Goal: Task Accomplishment & Management: Complete application form

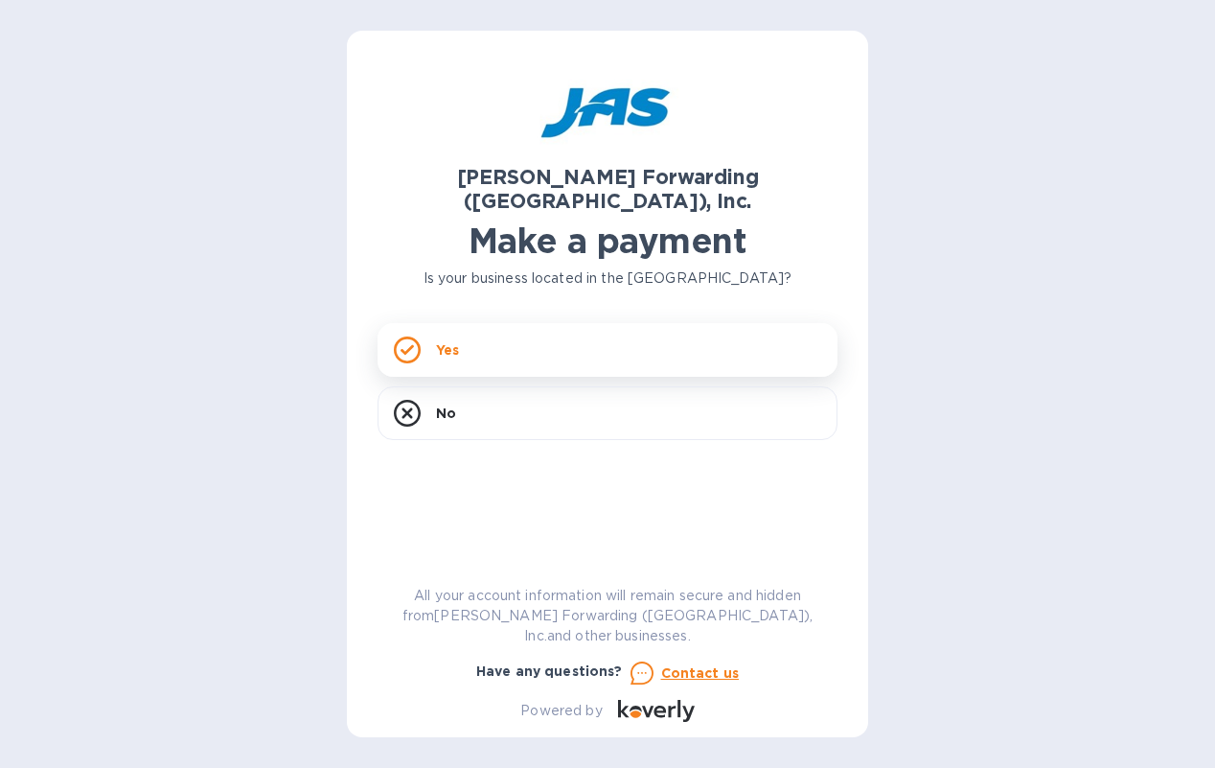
click at [508, 323] on div "Yes" at bounding box center [608, 350] width 460 height 54
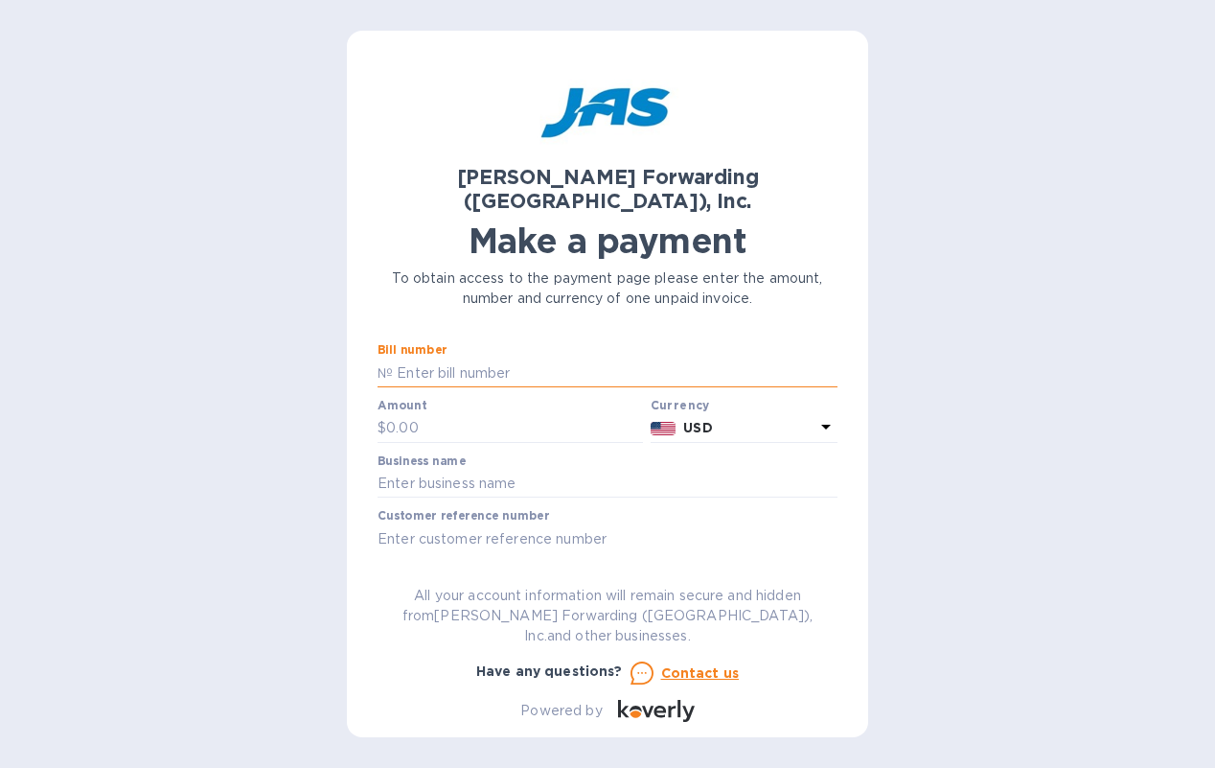
click at [468, 358] on input "text" at bounding box center [615, 372] width 445 height 29
click at [402, 414] on input "text" at bounding box center [514, 428] width 257 height 29
paste input "3,545.97"
type input "3,545.97"
click at [453, 358] on input "text" at bounding box center [615, 372] width 445 height 29
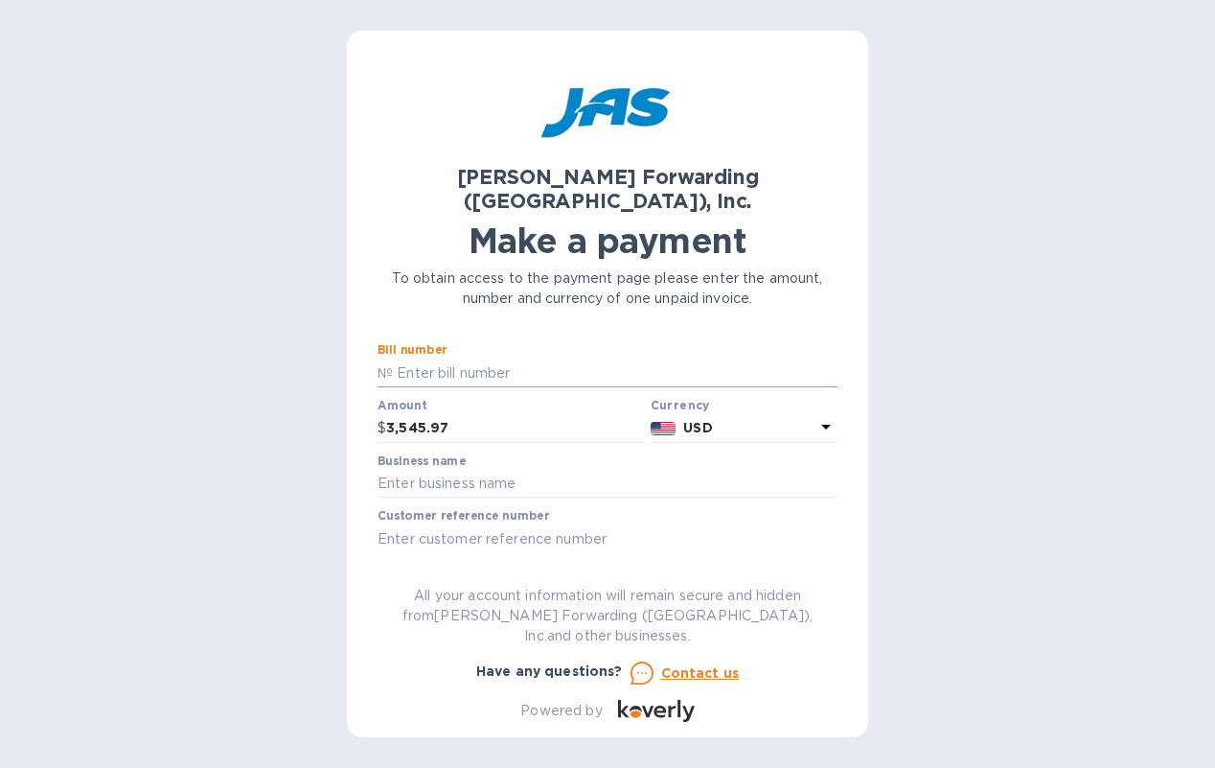
paste input "S509036338"
type input "S509036338"
click at [448, 470] on input "text" at bounding box center [608, 484] width 460 height 29
type input "Una [PERSON_NAME]"
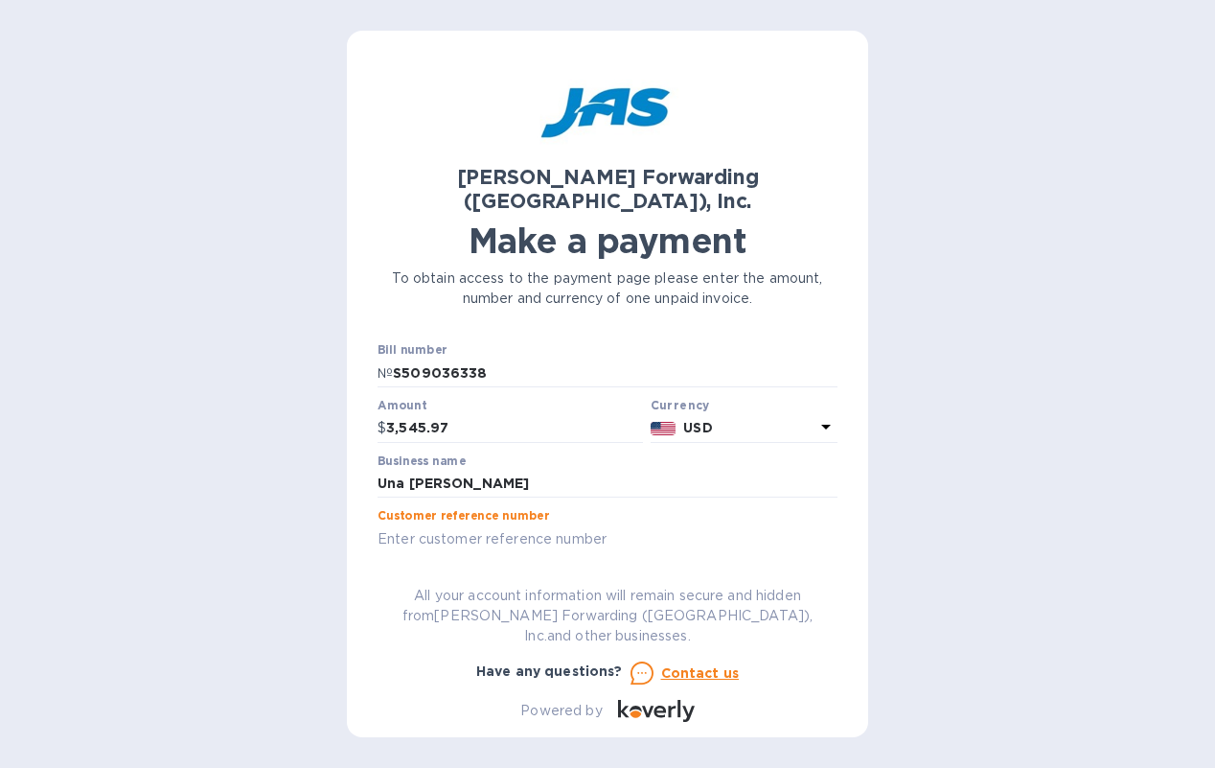
click at [427, 524] on input "text" at bounding box center [608, 538] width 460 height 29
click at [453, 524] on input "text" at bounding box center [608, 538] width 460 height 29
paste input "PO4686/FT2025-212"
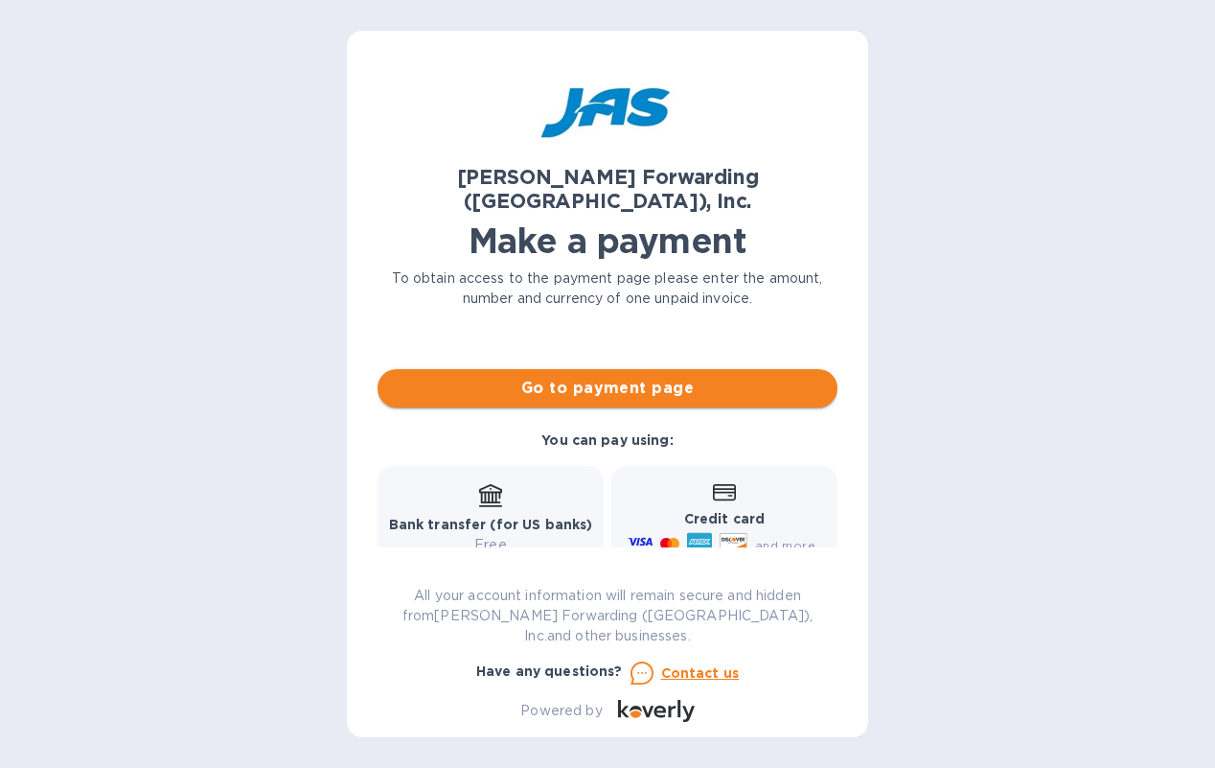
scroll to position [270, 0]
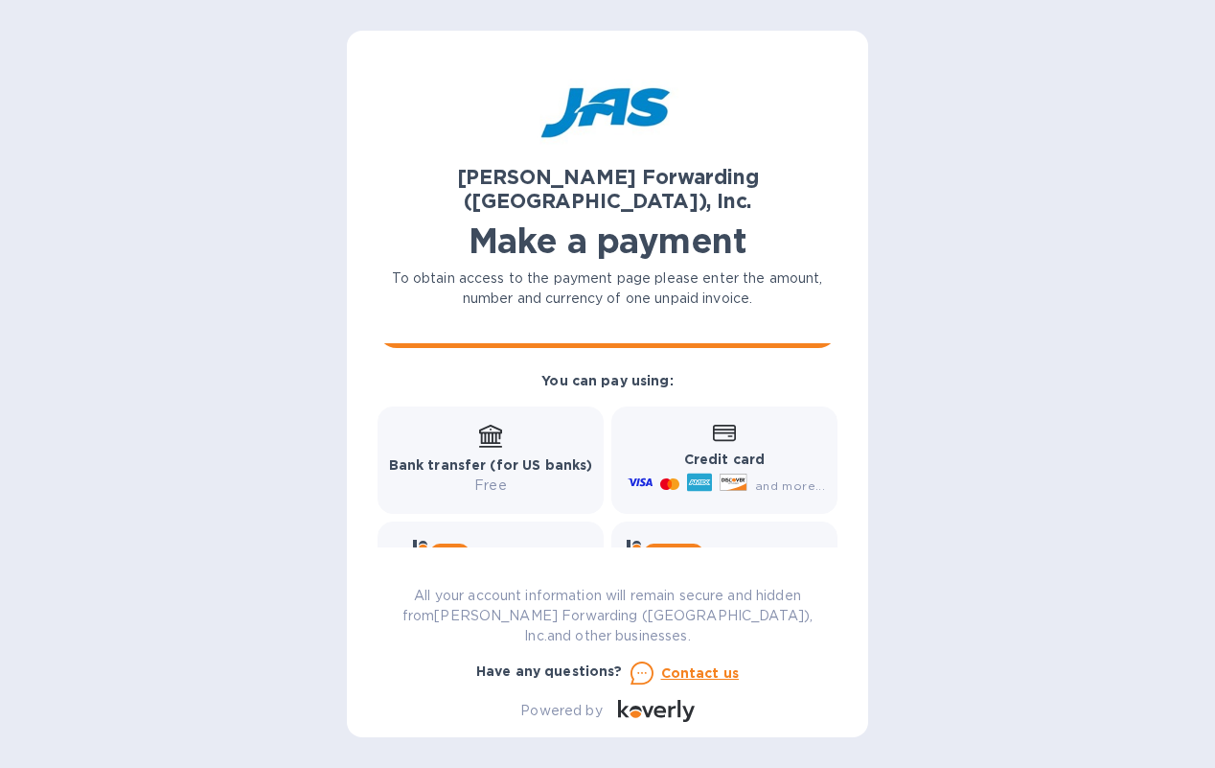
type input "PO4686/FT2025-212"
click at [707, 451] on b "Credit card" at bounding box center [724, 458] width 80 height 15
click at [720, 473] on icon at bounding box center [734, 481] width 28 height 17
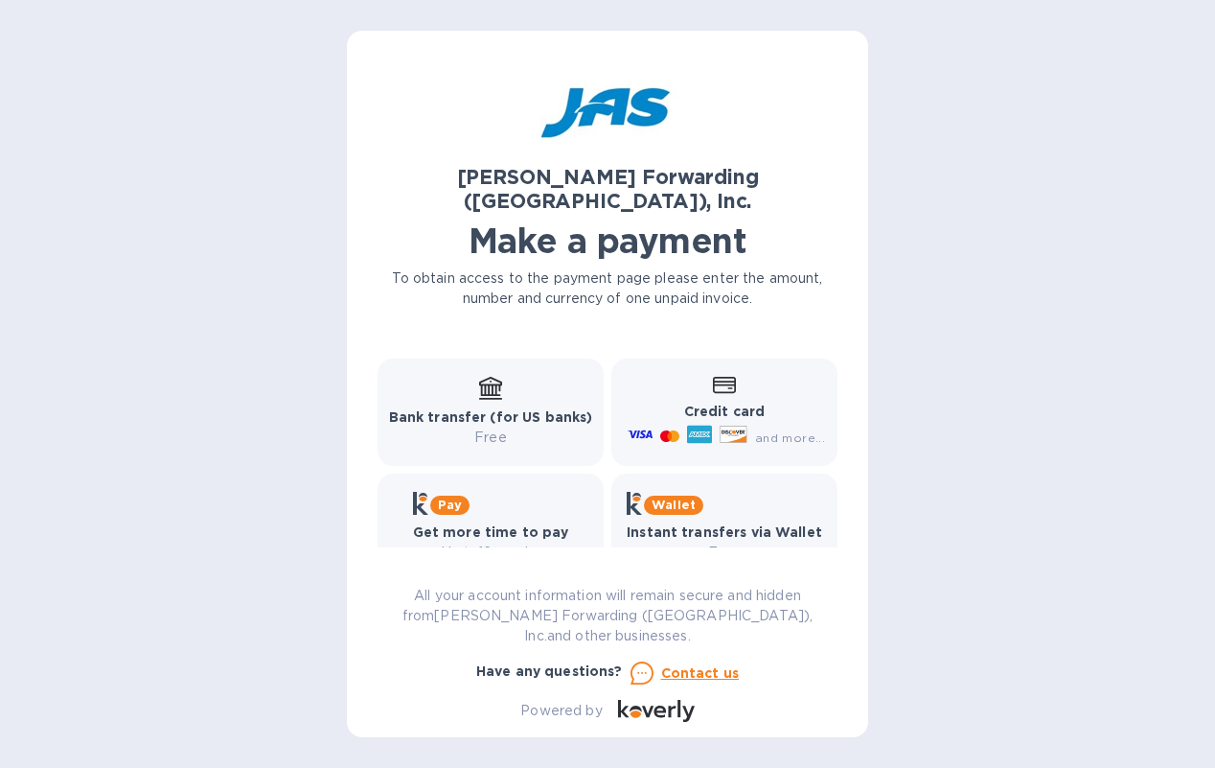
click at [699, 403] on b "Credit card" at bounding box center [724, 410] width 80 height 15
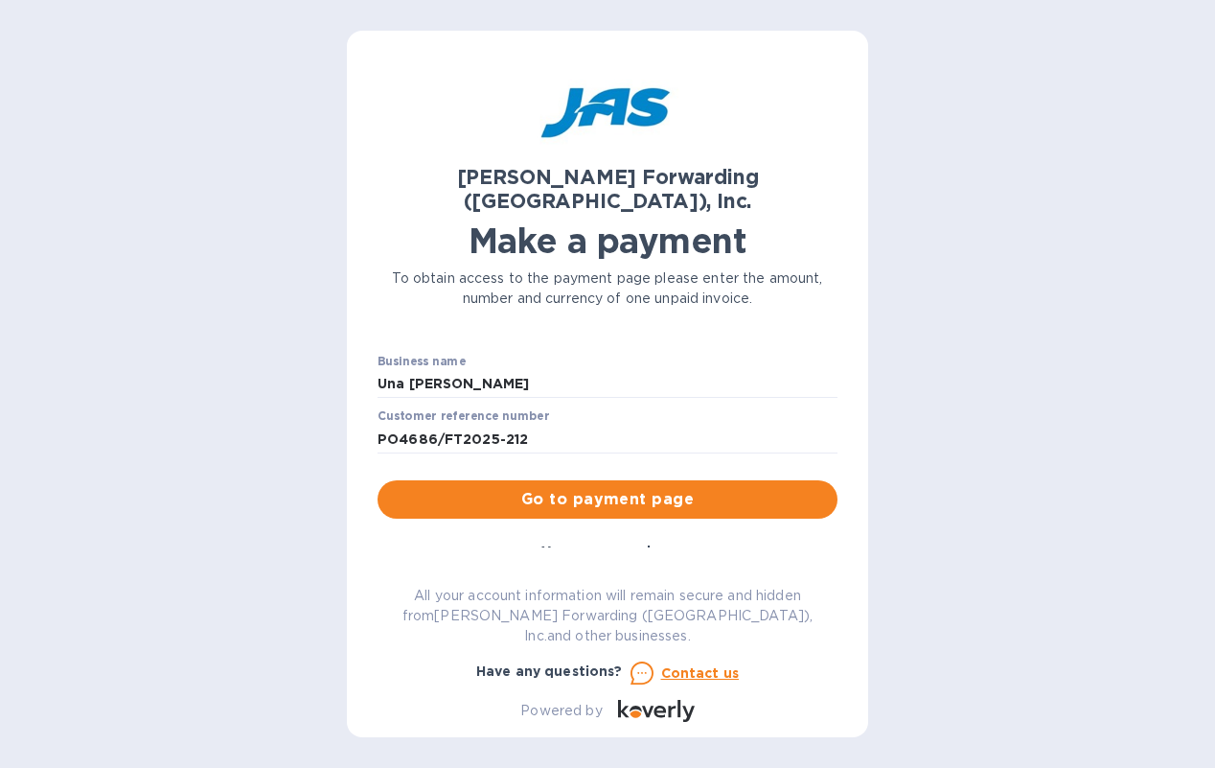
scroll to position [97, 0]
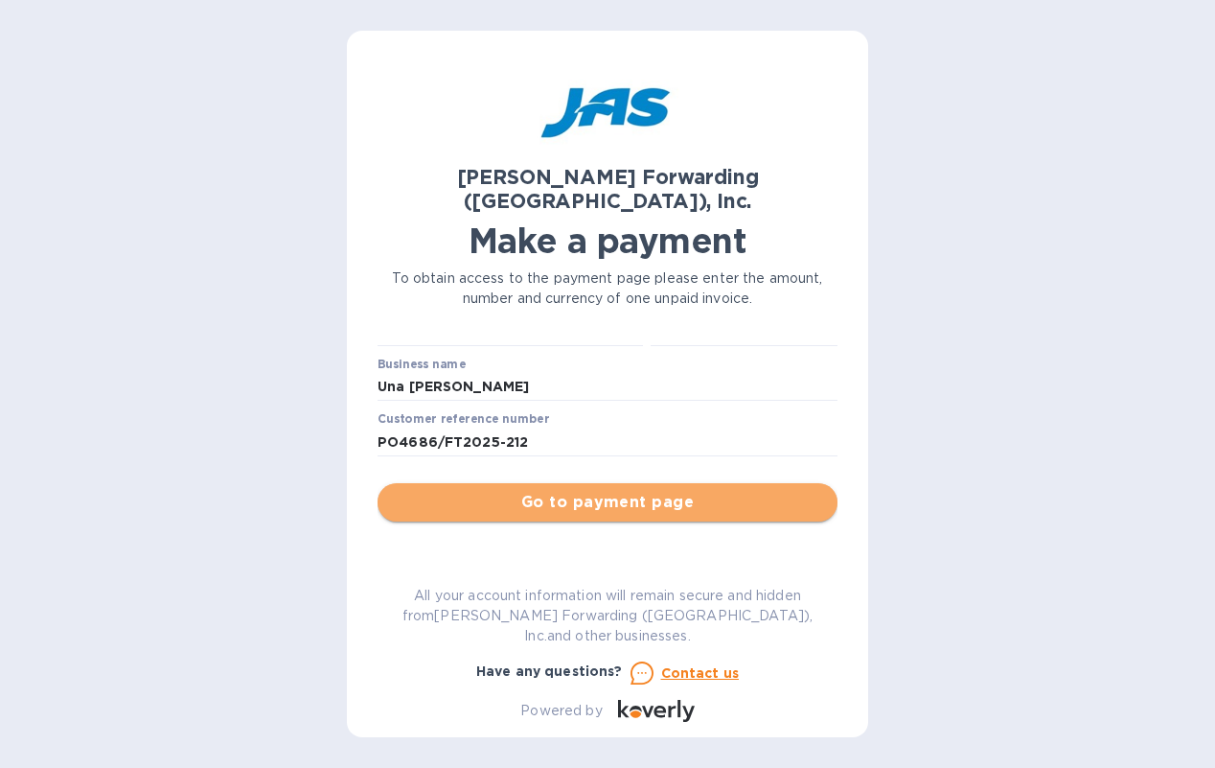
click at [637, 491] on span "Go to payment page" at bounding box center [607, 502] width 429 height 23
